Goal: Find specific page/section: Find specific page/section

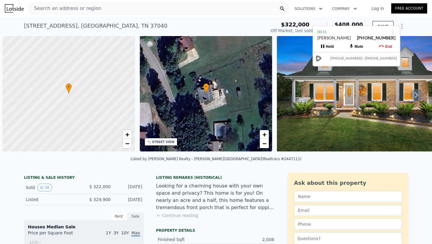
scroll to position [0, 2]
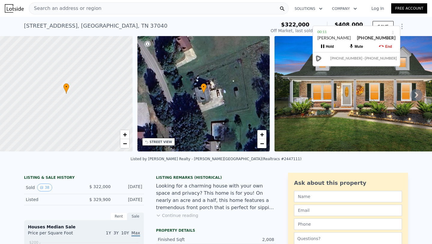
click at [193, 8] on div "Search an address or region" at bounding box center [159, 8] width 260 height 12
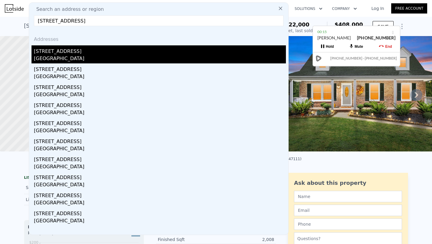
type input "[STREET_ADDRESS]"
click at [116, 45] on div "[STREET_ADDRESS]" at bounding box center [160, 50] width 252 height 10
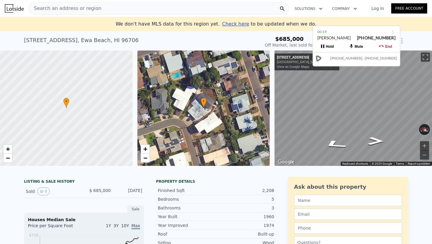
click at [387, 45] on div "End" at bounding box center [388, 47] width 7 height 4
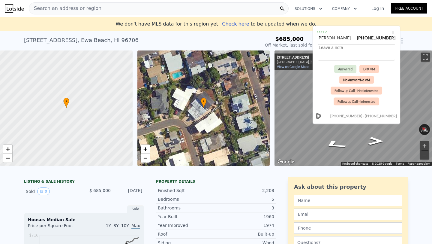
click at [350, 80] on button "No Answer/No VM" at bounding box center [356, 80] width 34 height 8
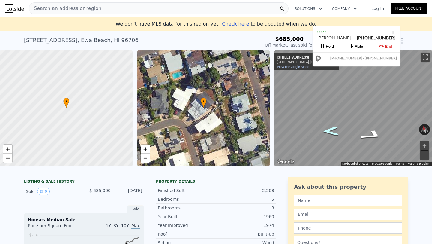
click at [332, 130] on icon "Go West, Akua St" at bounding box center [331, 130] width 30 height 13
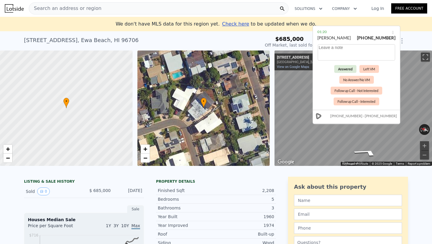
click at [352, 71] on button "Answered" at bounding box center [345, 69] width 22 height 8
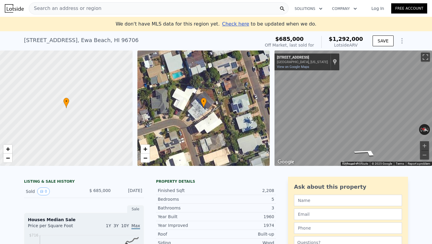
click at [92, 10] on span "Search an address or region" at bounding box center [65, 8] width 72 height 7
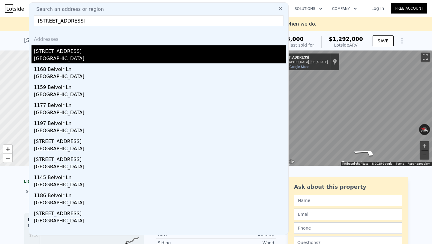
type input "[STREET_ADDRESS]"
click at [86, 52] on div "[STREET_ADDRESS]" at bounding box center [160, 50] width 252 height 10
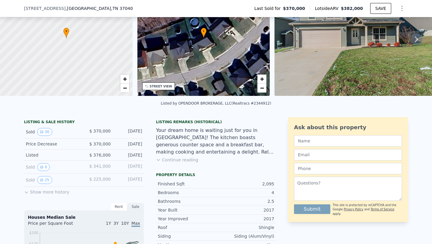
scroll to position [54, 0]
